Goal: Find specific page/section: Find specific page/section

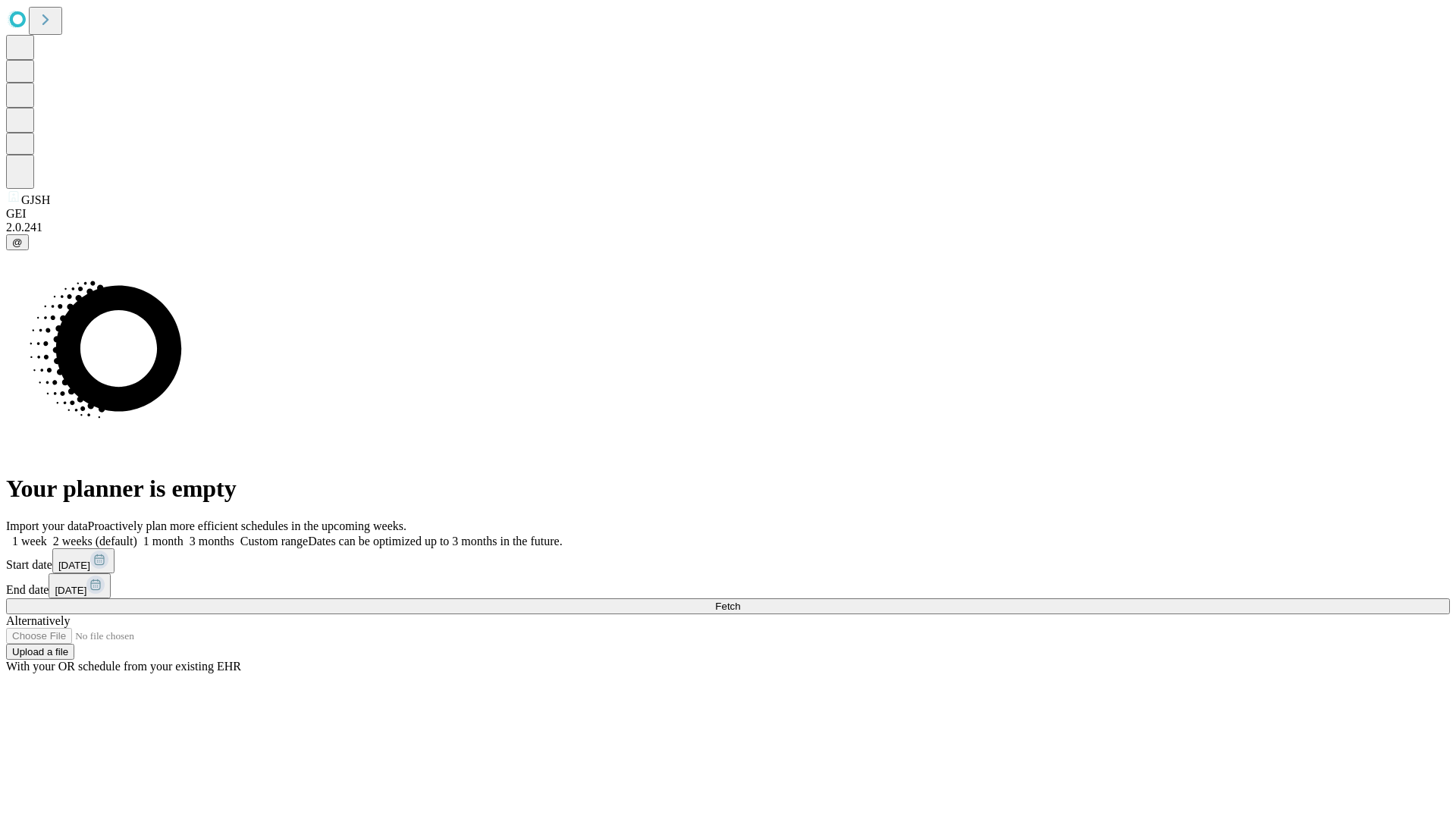
click at [740, 600] on span "Fetch" at bounding box center [728, 606] width 25 height 12
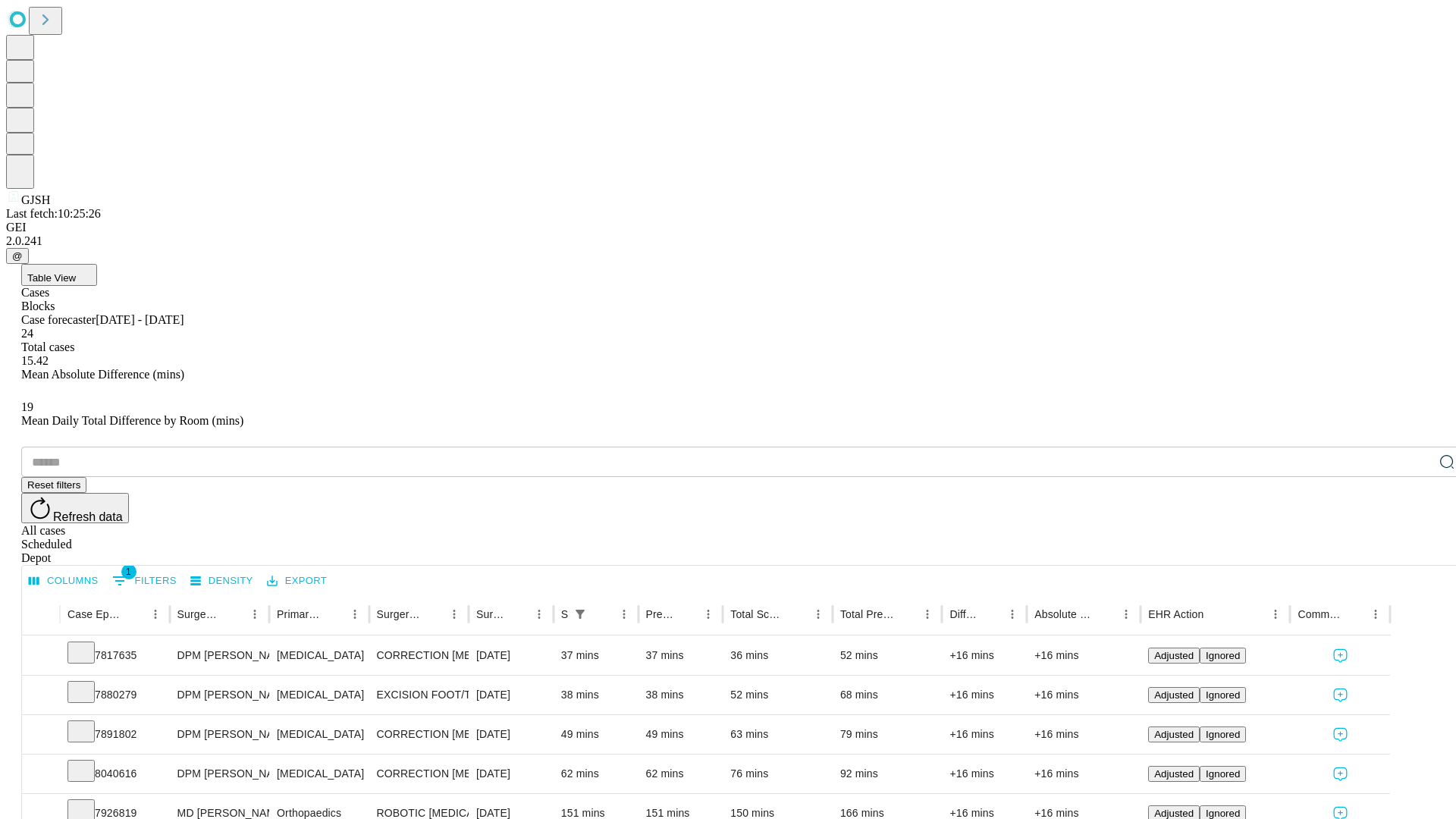
scroll to position [50, 0]
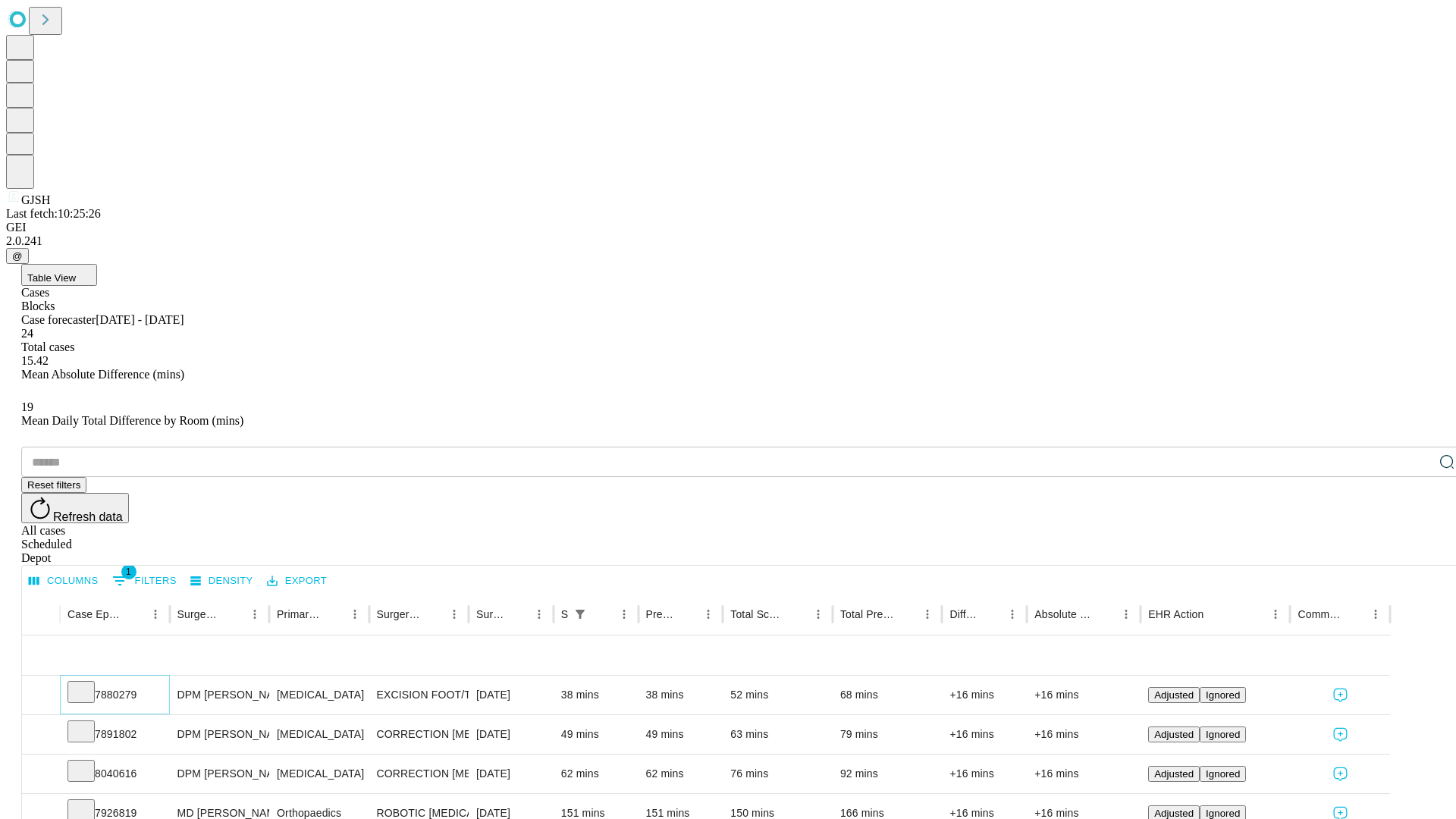
click at [89, 683] on icon at bounding box center [81, 690] width 15 height 15
